Goal: Information Seeking & Learning: Check status

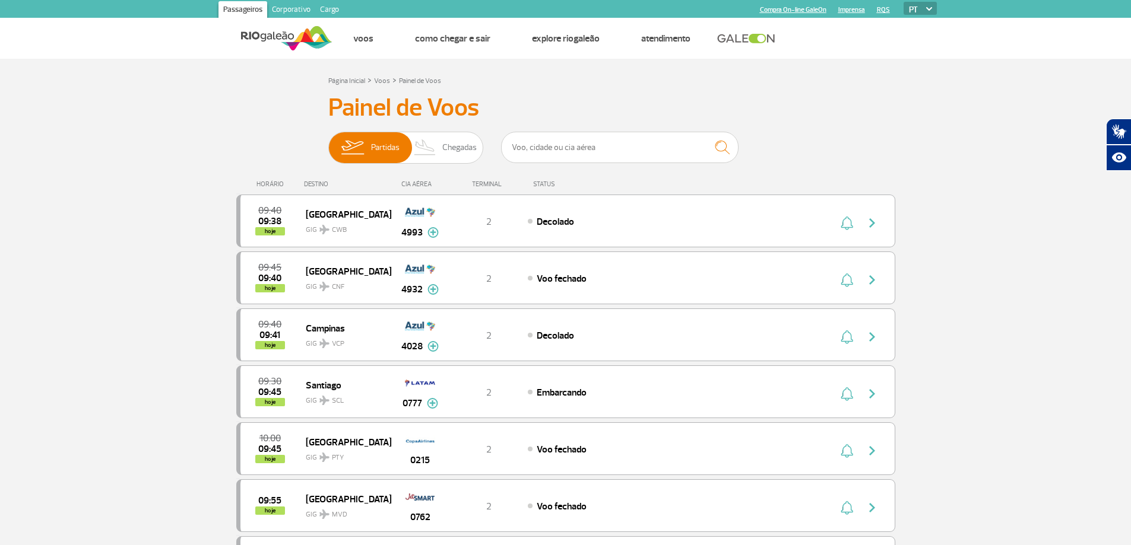
click at [314, 188] on div "DESTINO" at bounding box center [347, 184] width 87 height 8
click at [301, 183] on div "HORÁRIO" at bounding box center [272, 184] width 65 height 8
click at [474, 153] on span "Chegadas" at bounding box center [459, 147] width 34 height 31
click at [328, 142] on input "Partidas Chegadas" at bounding box center [328, 142] width 0 height 0
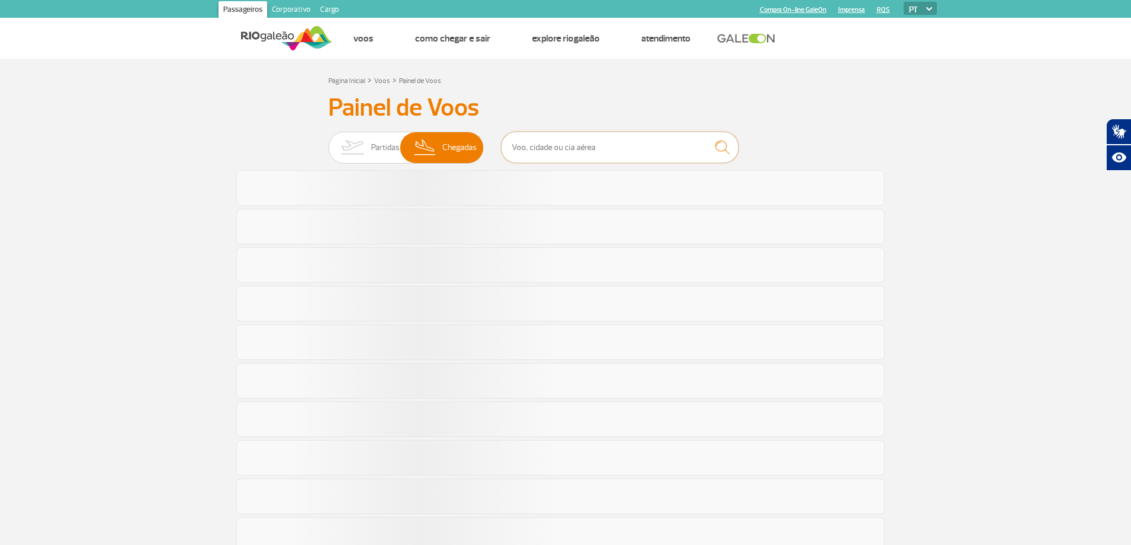
click at [548, 146] on input "text" at bounding box center [619, 147] width 237 height 31
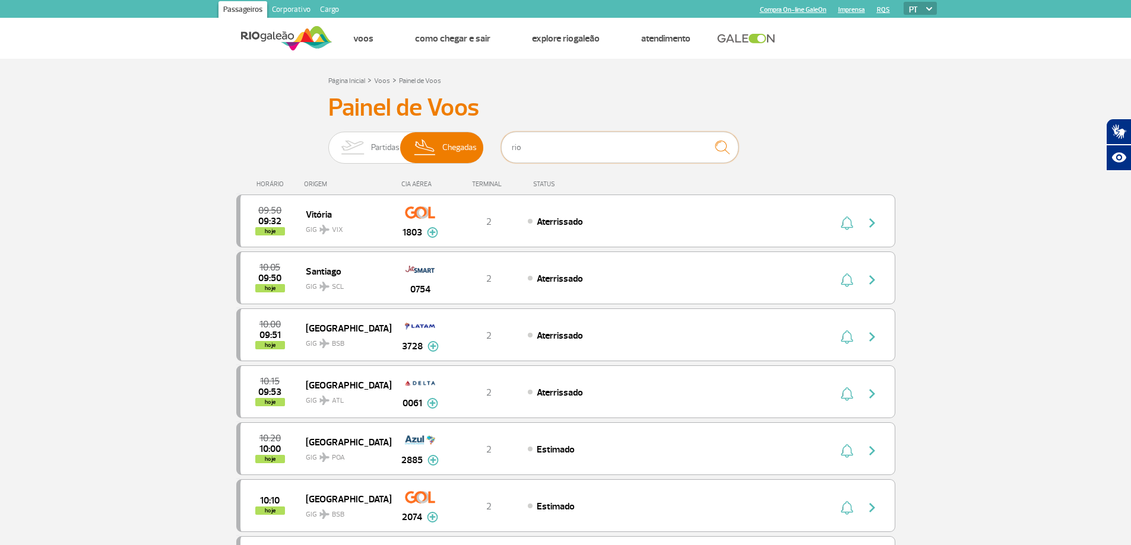
type input "rio"
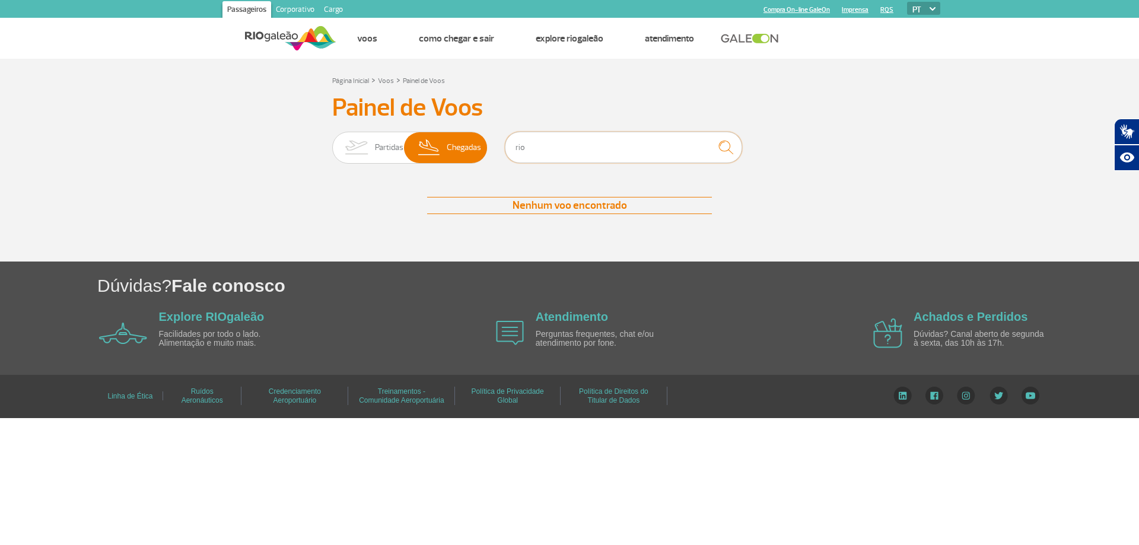
drag, startPoint x: 548, startPoint y: 146, endPoint x: 511, endPoint y: 126, distance: 42.0
click at [511, 126] on div "Painel de Voos Partidas Chegadas rio Nenhum voo encontrado Nenhum voo encontrado" at bounding box center [569, 165] width 659 height 145
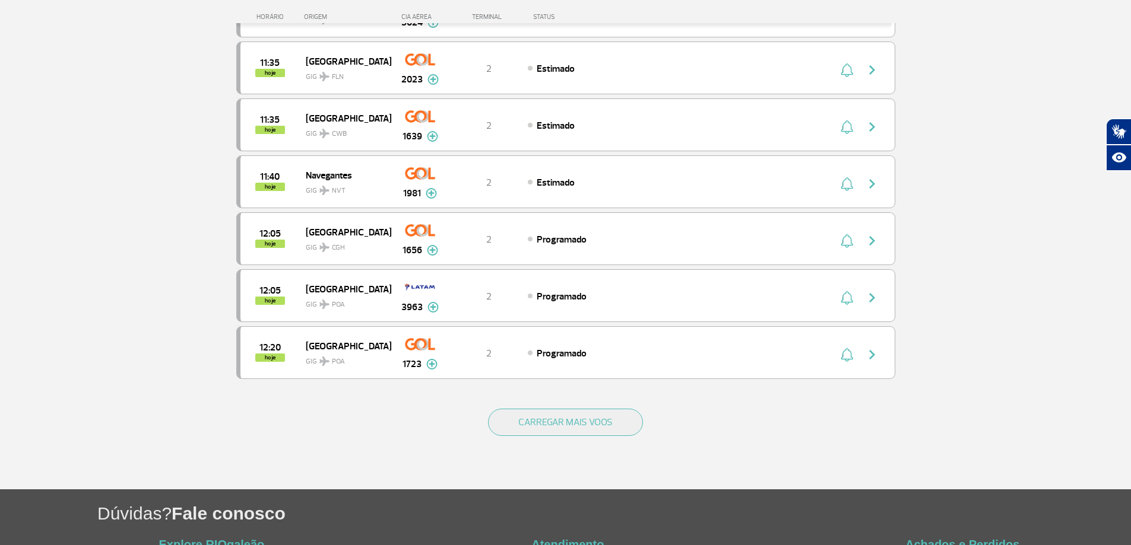
scroll to position [1062, 0]
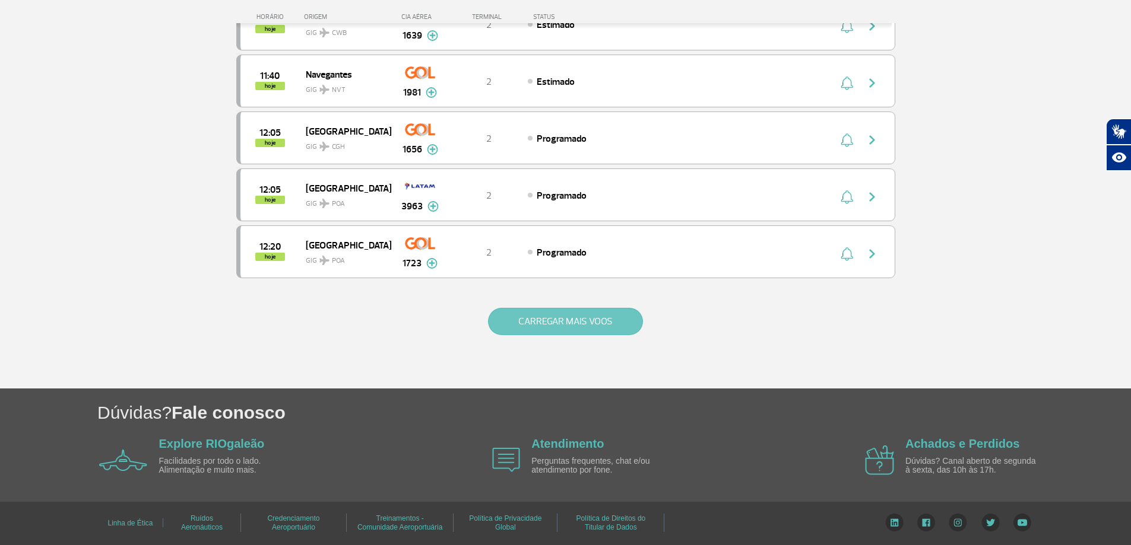
click at [555, 320] on button "CARREGAR MAIS VOOS" at bounding box center [565, 321] width 155 height 27
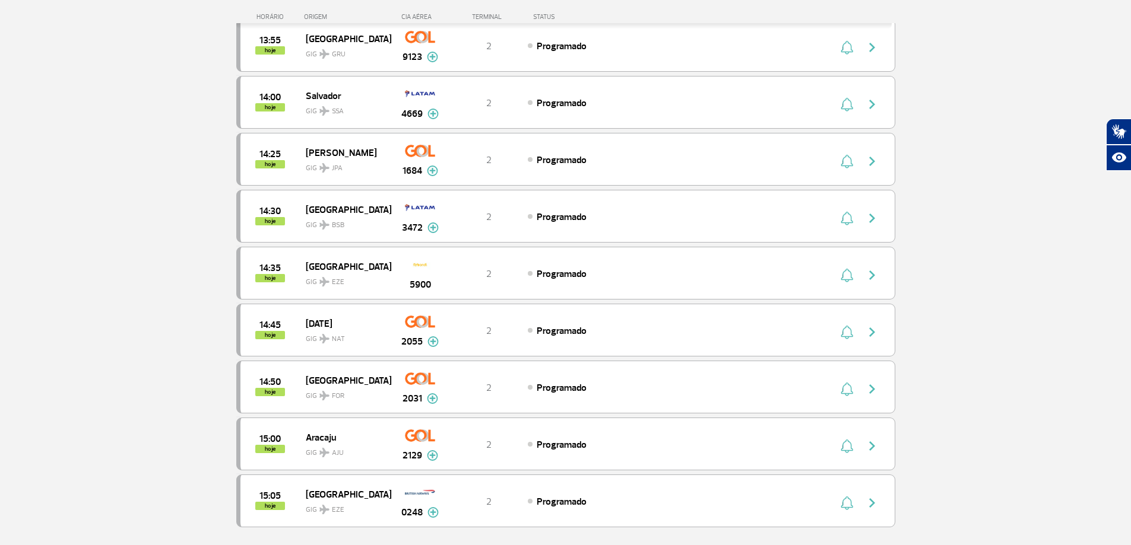
scroll to position [2012, 0]
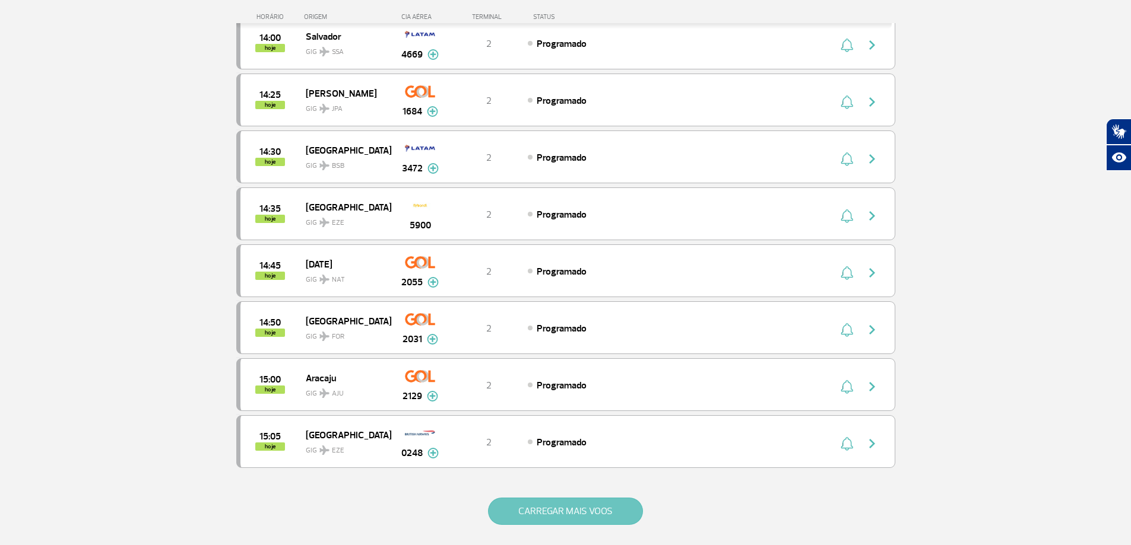
click at [553, 512] on button "CARREGAR MAIS VOOS" at bounding box center [565, 511] width 155 height 27
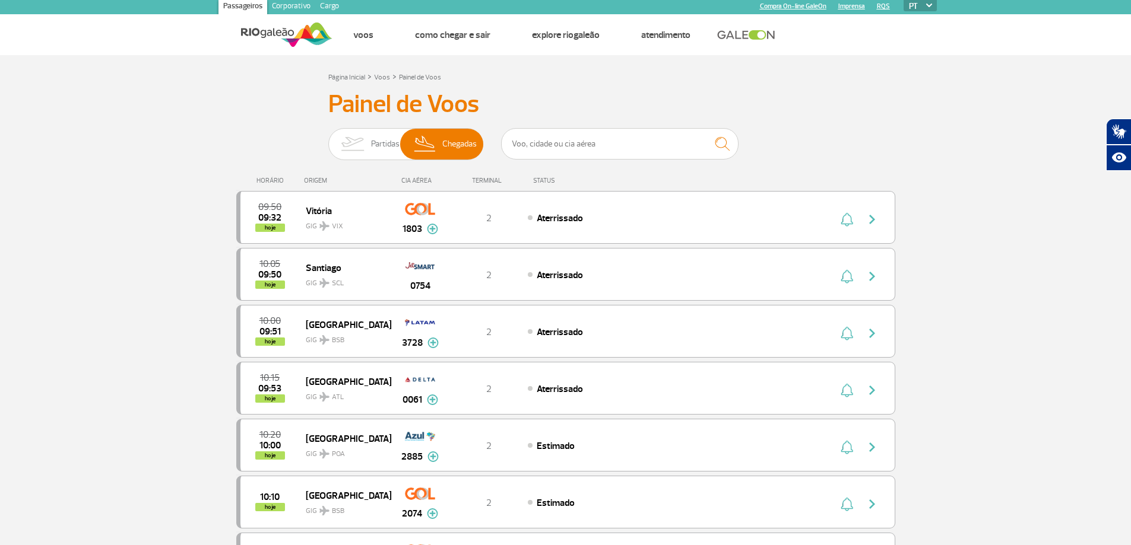
scroll to position [0, 0]
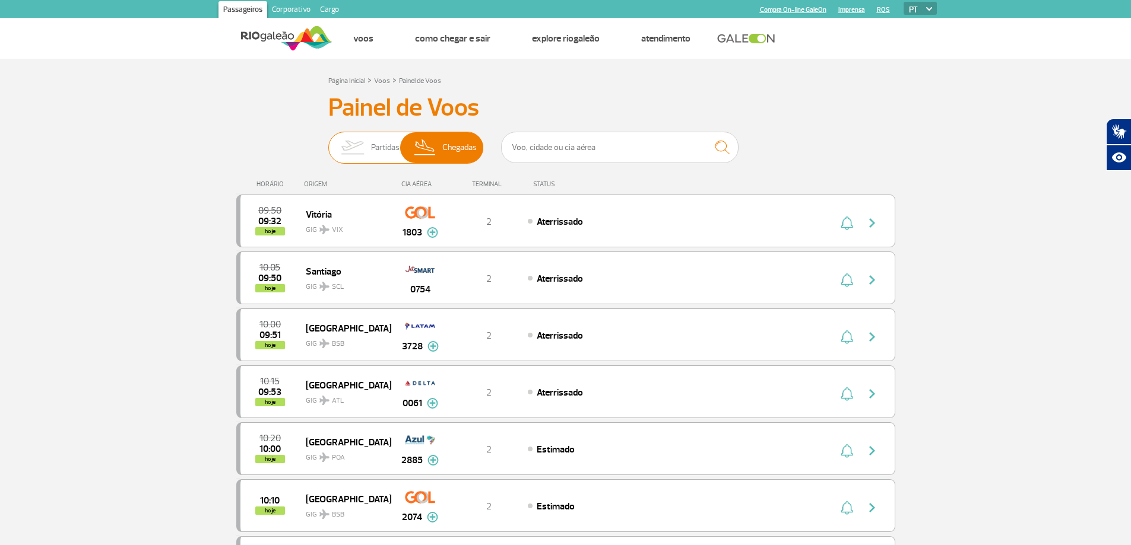
click at [374, 148] on span "Partidas" at bounding box center [385, 147] width 28 height 31
click at [328, 142] on input "Partidas Chegadas" at bounding box center [328, 142] width 0 height 0
